Goal: Task Accomplishment & Management: Use online tool/utility

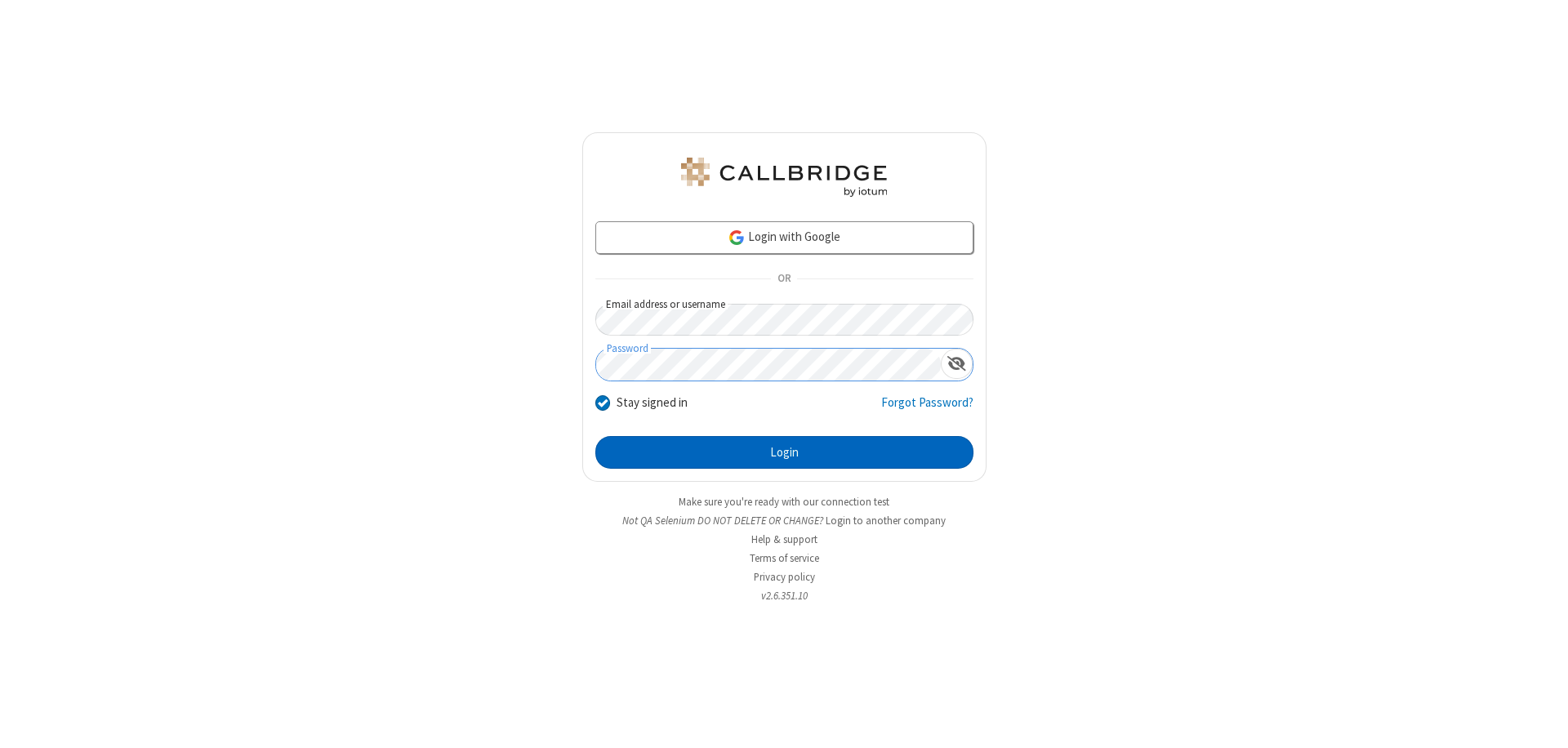
click at [784, 453] on button "Login" at bounding box center [785, 452] width 378 height 33
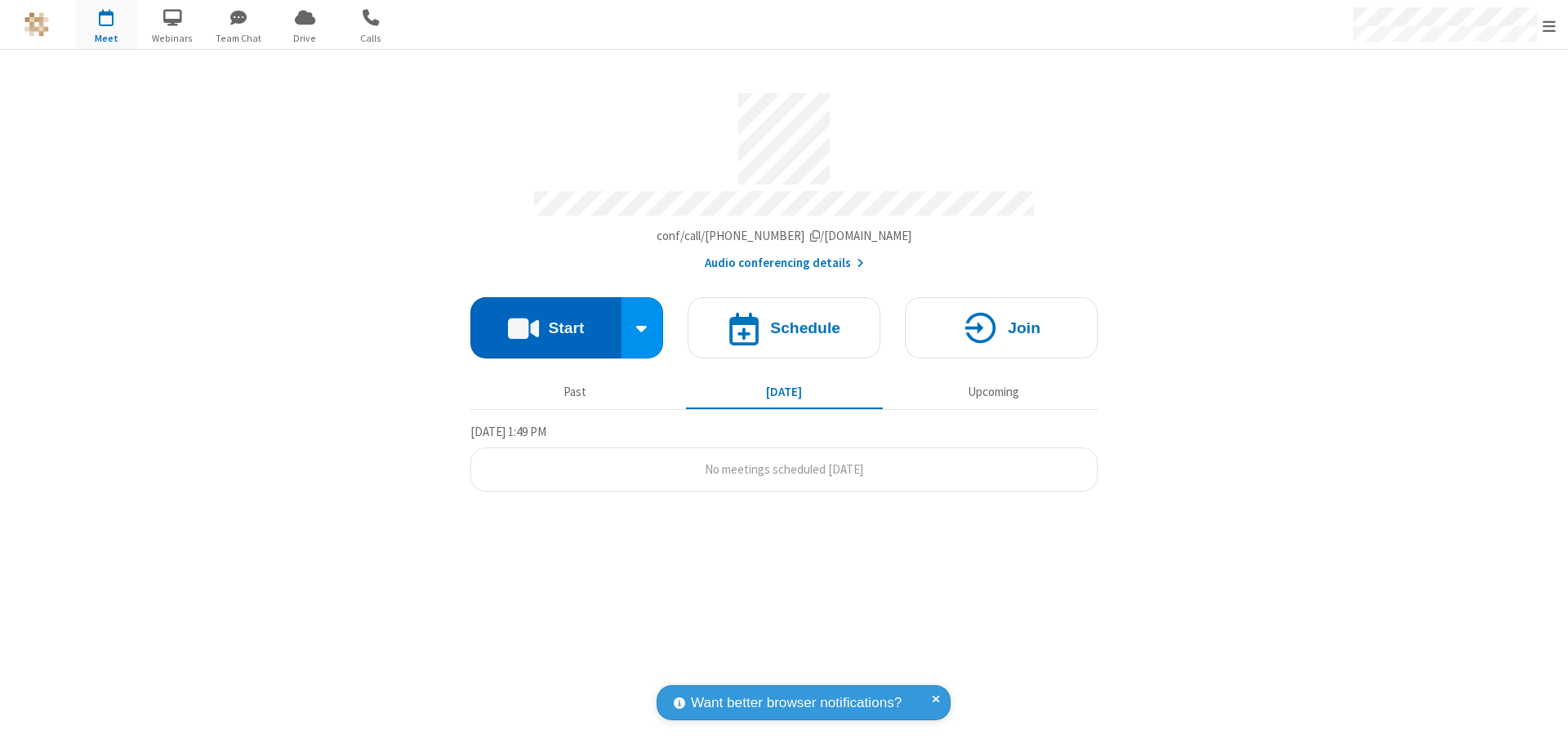
click at [545, 320] on button "Start" at bounding box center [546, 327] width 152 height 61
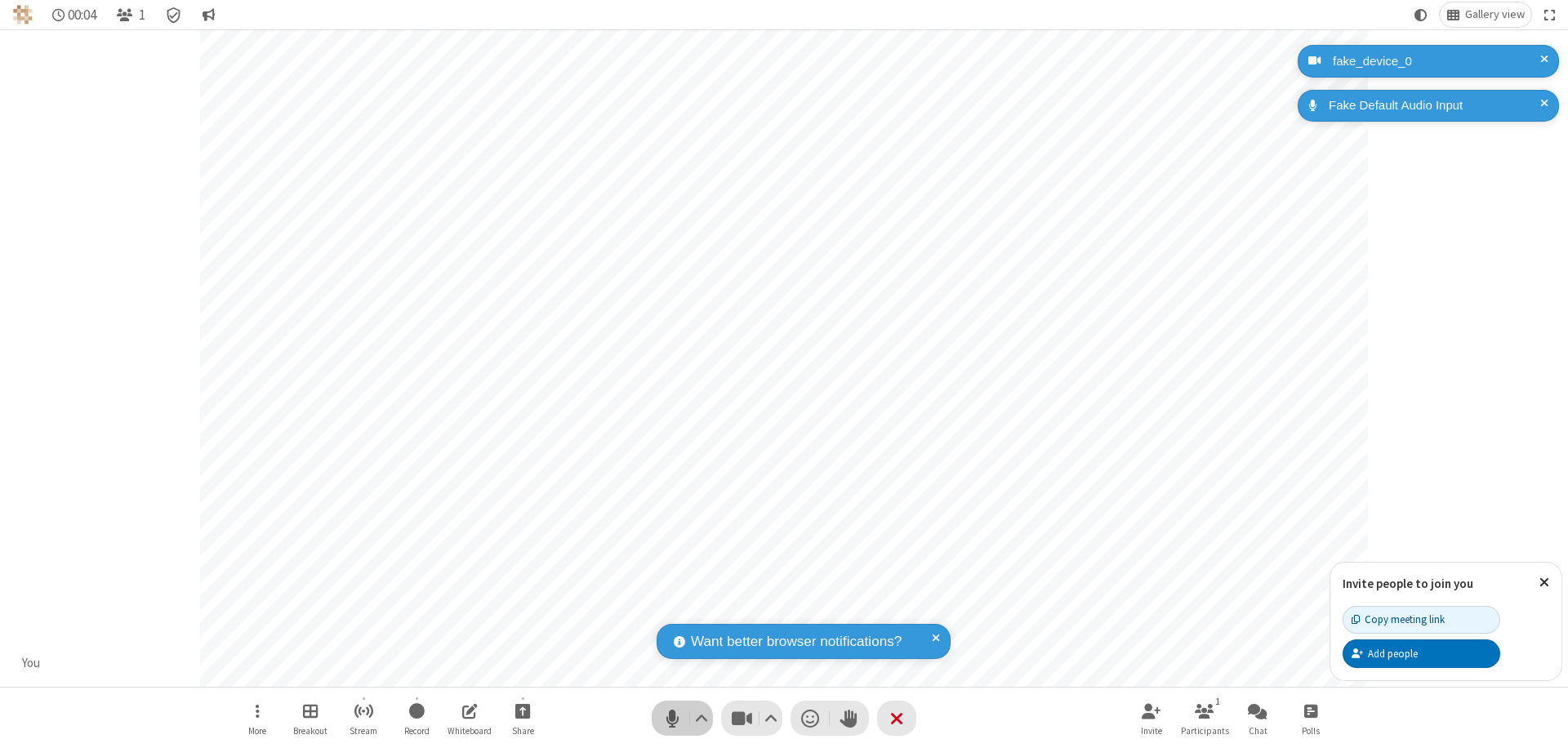
click at [673, 717] on span "Mute (⌘+Shift+A)" at bounding box center [672, 717] width 24 height 23
click at [673, 717] on span "Unmute (⌘+Shift+A)" at bounding box center [672, 717] width 24 height 23
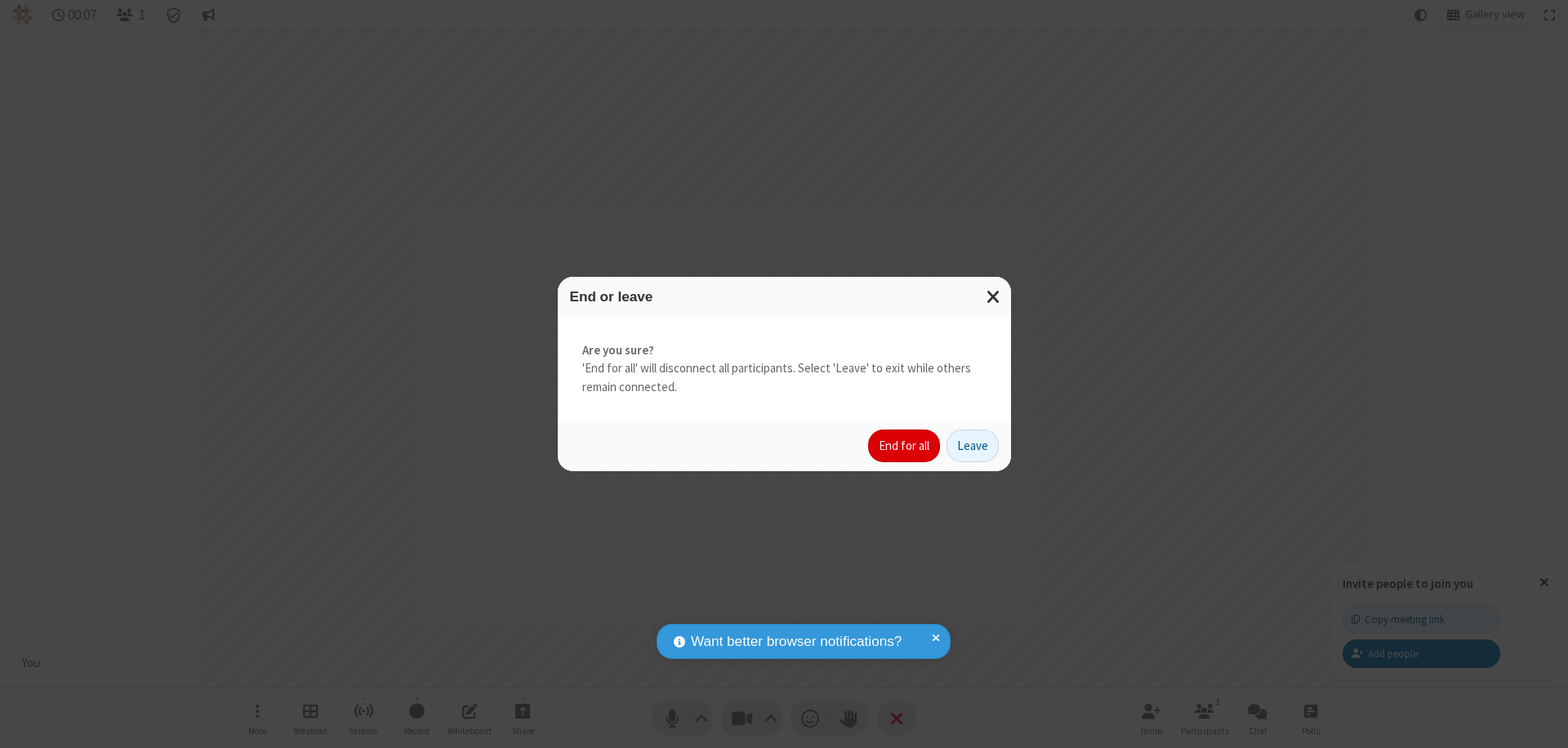
click at [905, 446] on button "End for all" at bounding box center [904, 445] width 72 height 33
